Goal: Task Accomplishment & Management: Manage account settings

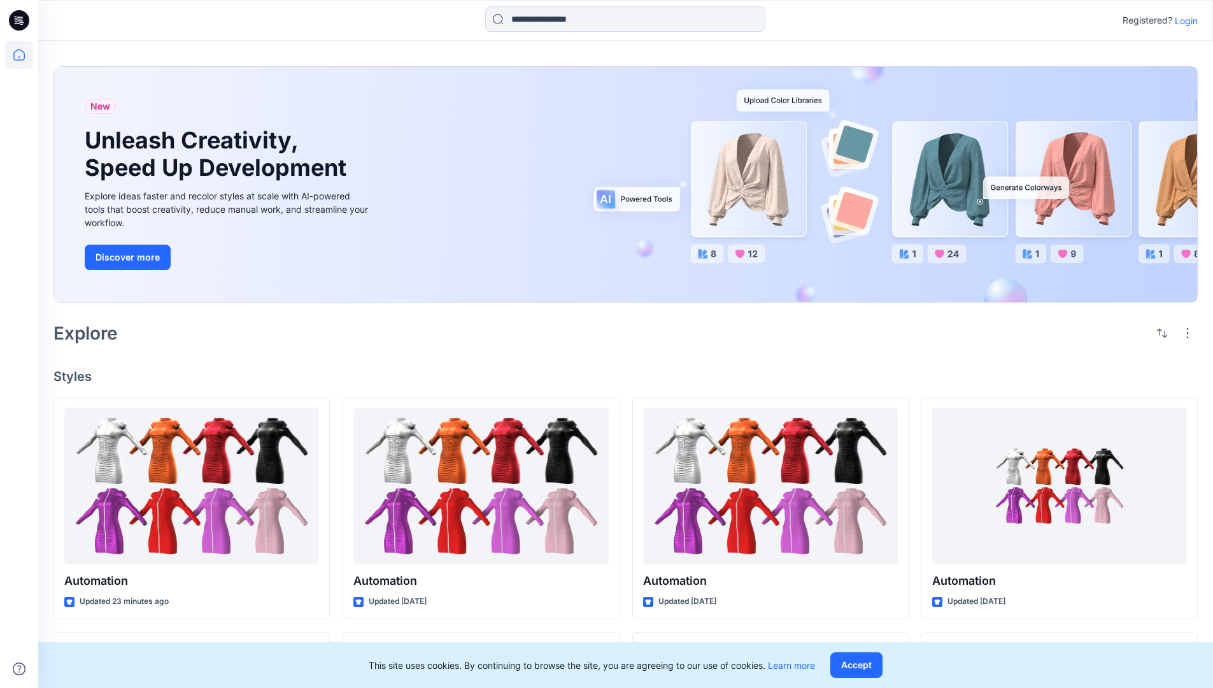
click at [1183, 20] on p "Login" at bounding box center [1186, 20] width 23 height 13
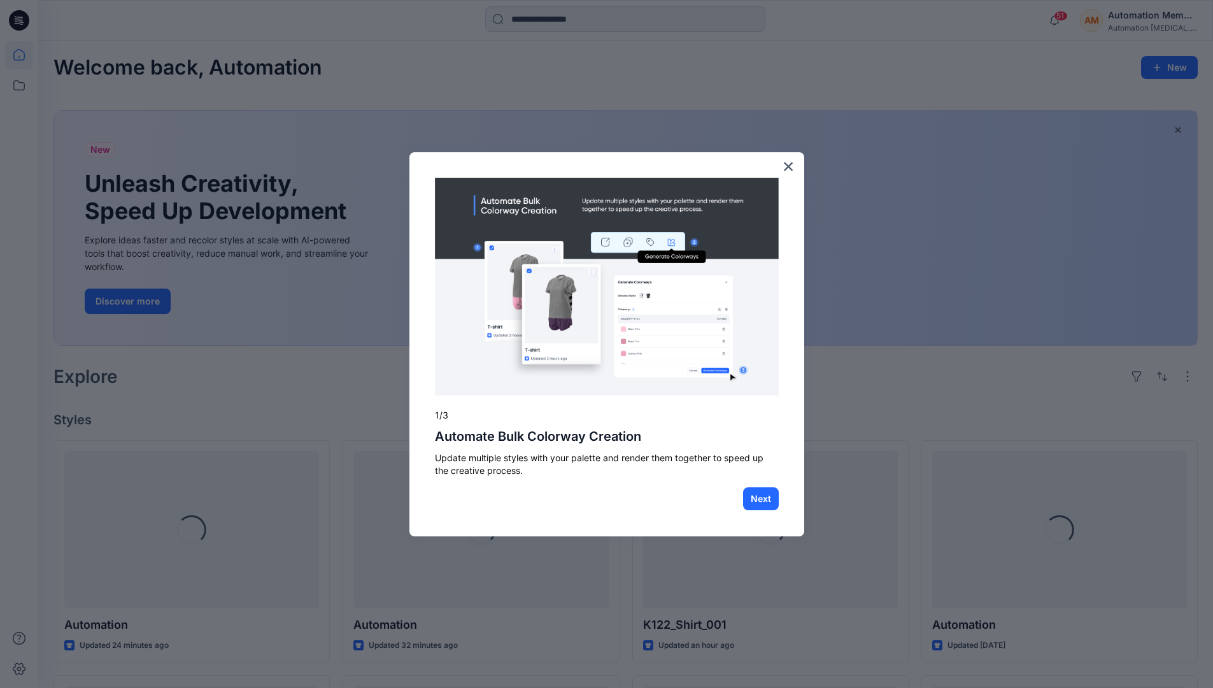
click at [22, 55] on div at bounding box center [606, 344] width 1213 height 688
